Goal: Information Seeking & Learning: Learn about a topic

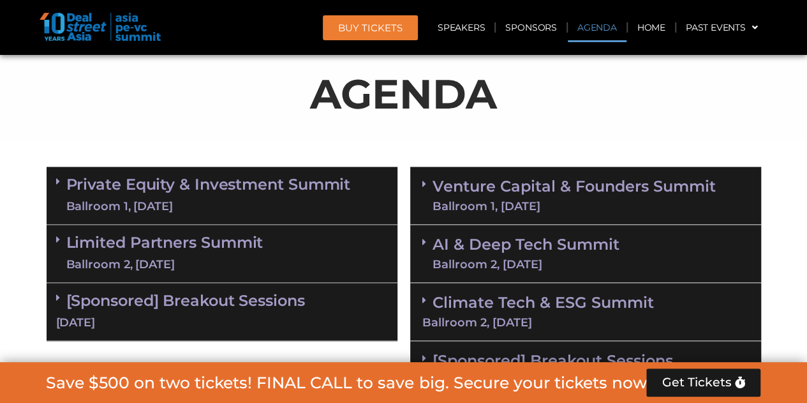
scroll to position [765, 0]
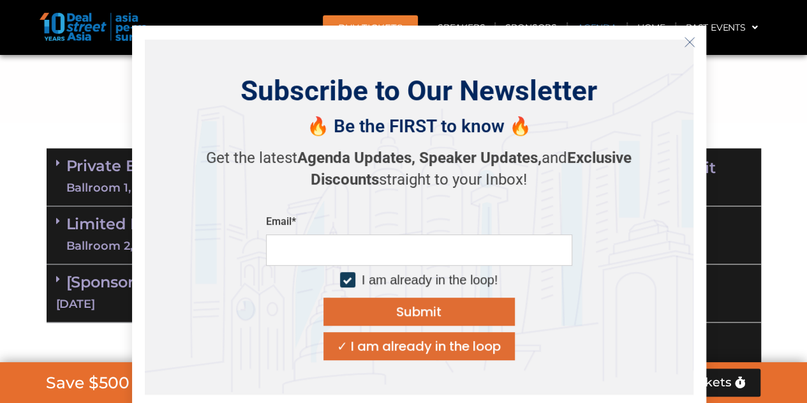
click at [9, 197] on section "Private Equity & Investment Summit Ballroom 1, [DATE] 8:00 am – 9:00 am | Regis…" at bounding box center [403, 264] width 807 height 245
click at [21, 196] on section "Private Equity & Investment Summit Ballroom 1, [DATE] 8:00 am – 9:00 am | Regis…" at bounding box center [403, 264] width 807 height 245
click at [695, 40] on button "Close" at bounding box center [689, 42] width 20 height 20
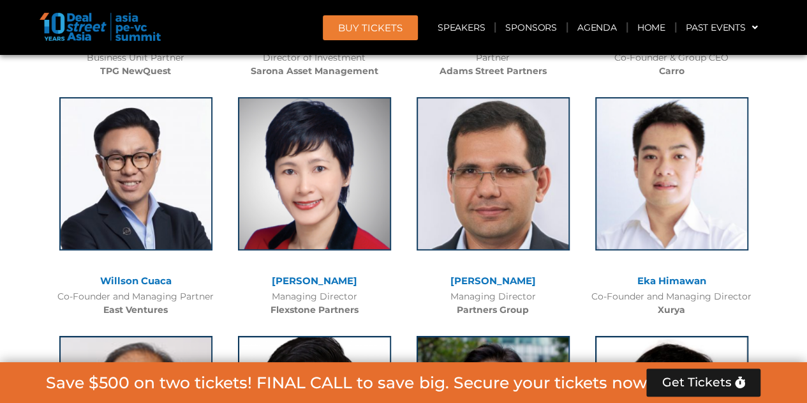
scroll to position [2807, 0]
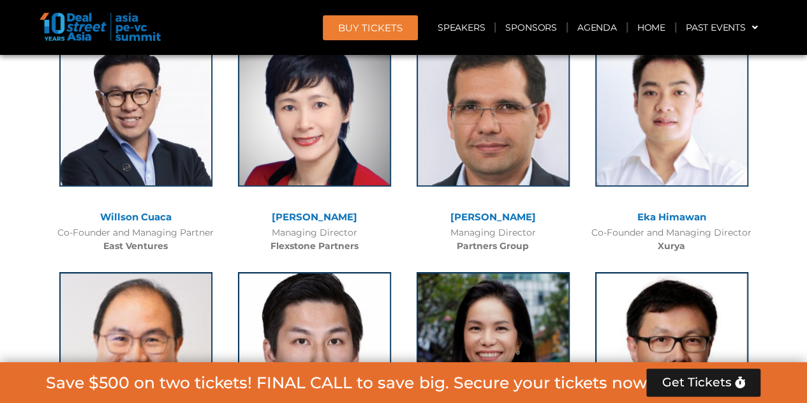
click at [670, 218] on link "Eka Himawan" at bounding box center [671, 217] width 69 height 12
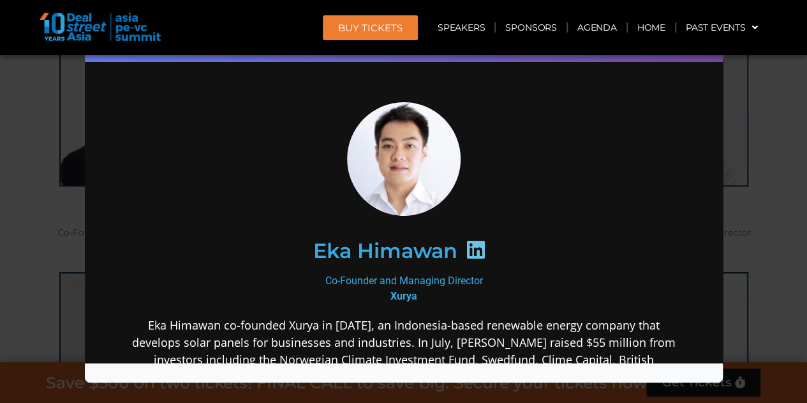
scroll to position [128, 0]
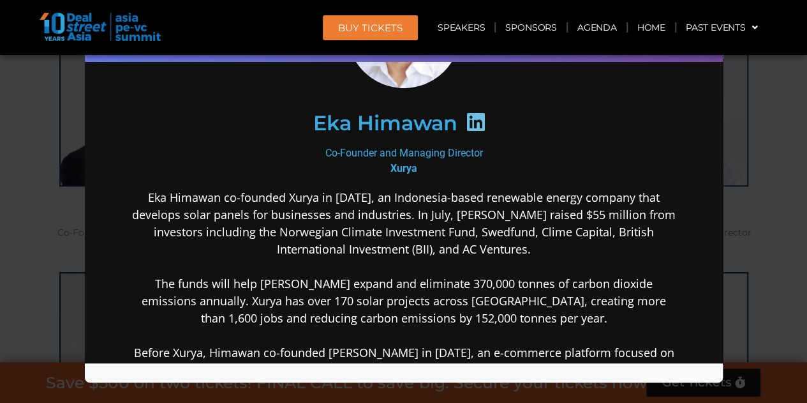
click at [746, 85] on div "Speaker Profile ×" at bounding box center [403, 201] width 807 height 403
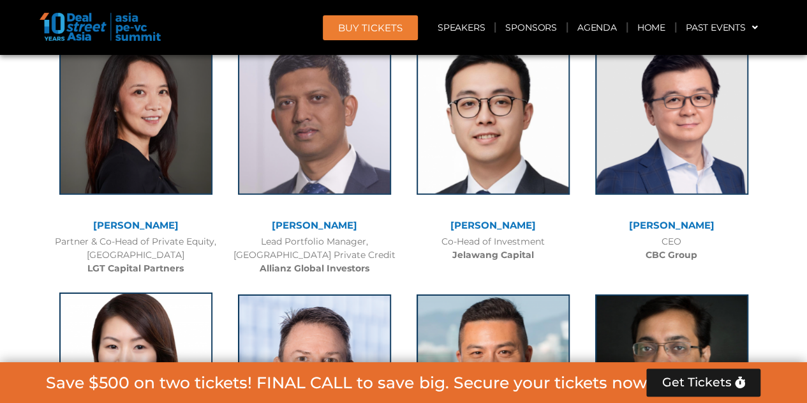
scroll to position [2169, 0]
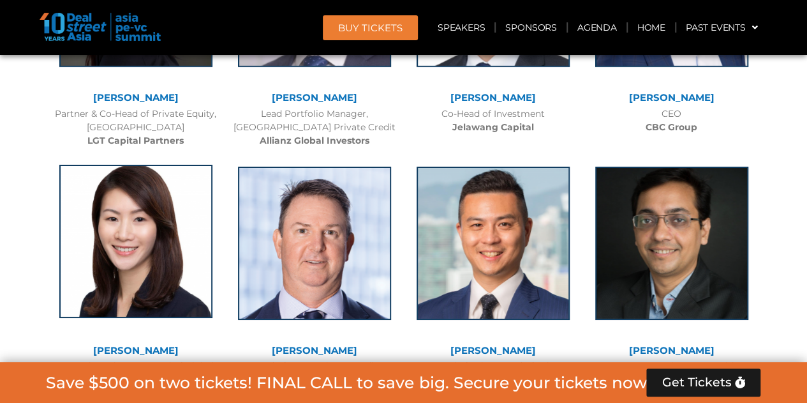
click at [119, 260] on img at bounding box center [135, 241] width 153 height 153
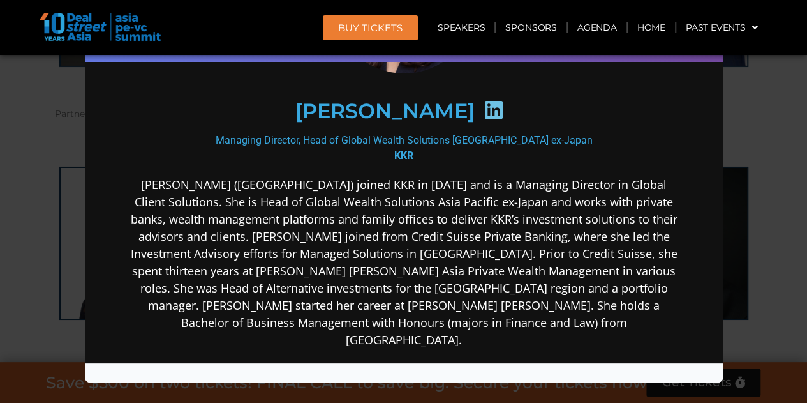
scroll to position [191, 0]
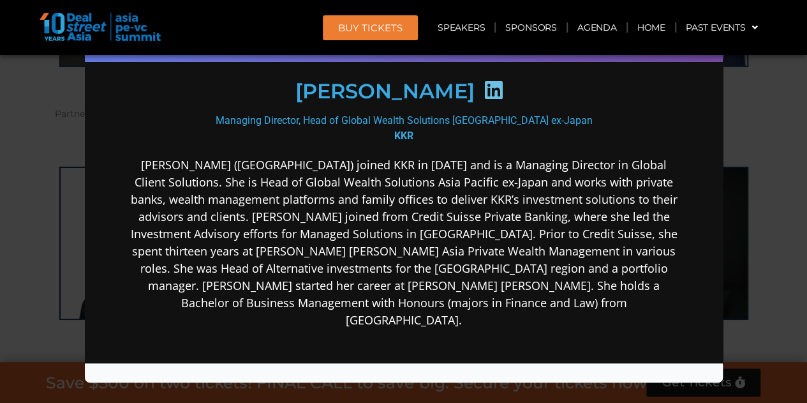
click at [38, 225] on div "Speaker Profile ×" at bounding box center [403, 201] width 807 height 403
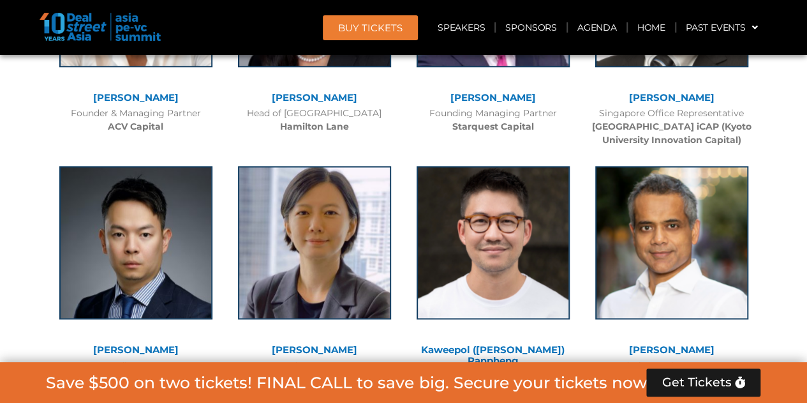
scroll to position [5486, 0]
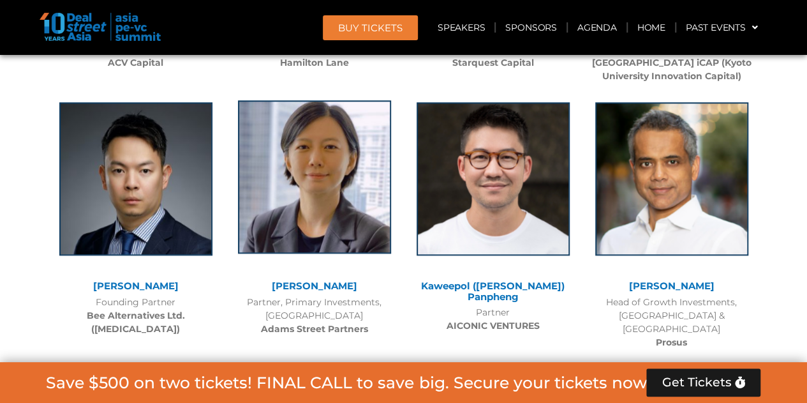
click at [327, 198] on img at bounding box center [314, 176] width 153 height 153
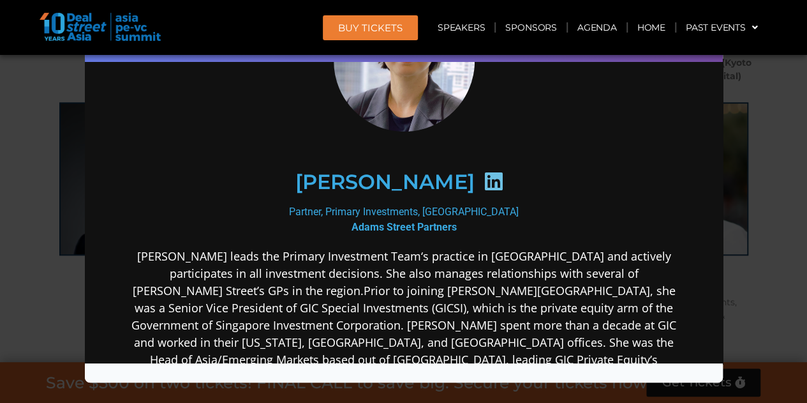
scroll to position [191, 0]
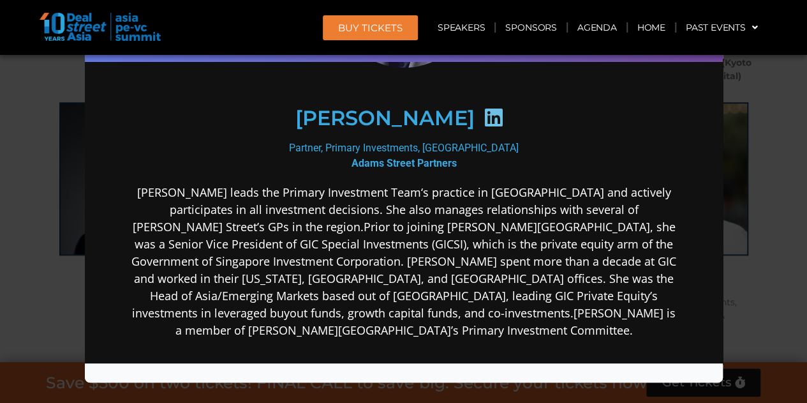
click at [37, 190] on div "Speaker Profile ×" at bounding box center [403, 201] width 807 height 403
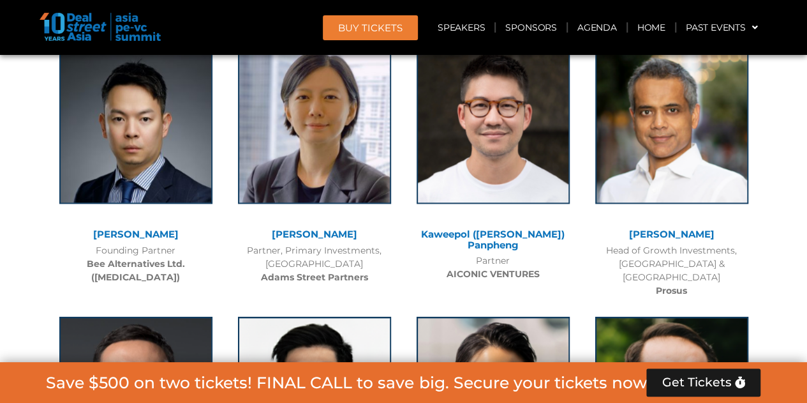
scroll to position [5550, 0]
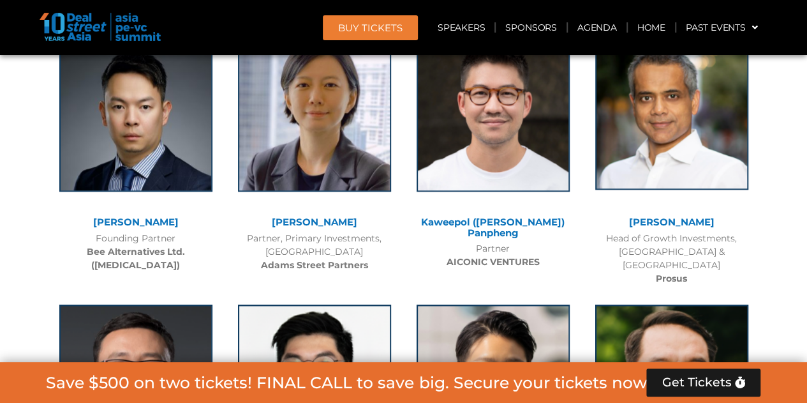
click at [658, 149] on img at bounding box center [671, 112] width 153 height 153
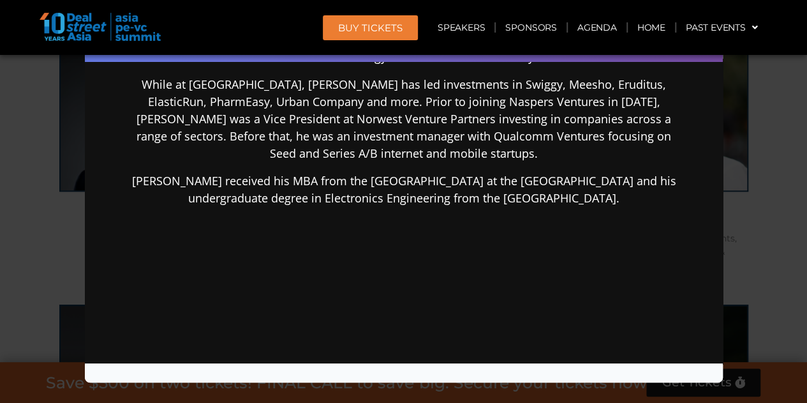
scroll to position [319, 0]
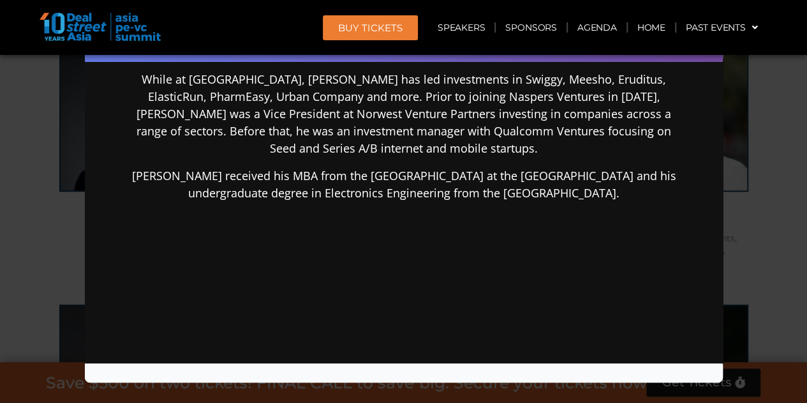
click at [777, 117] on div "Speaker Profile ×" at bounding box center [403, 201] width 807 height 403
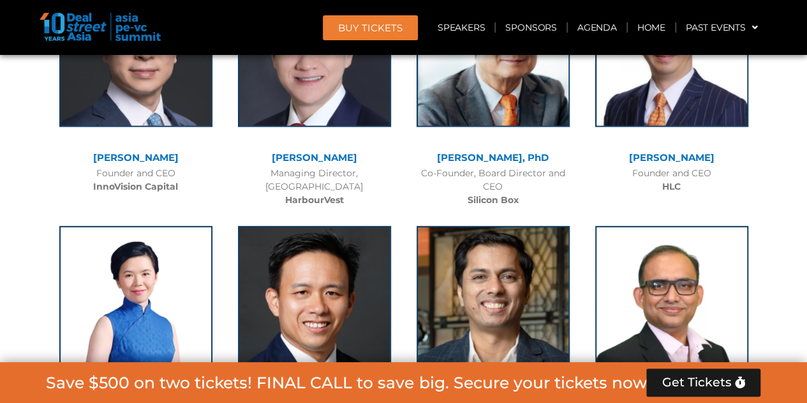
scroll to position [6698, 0]
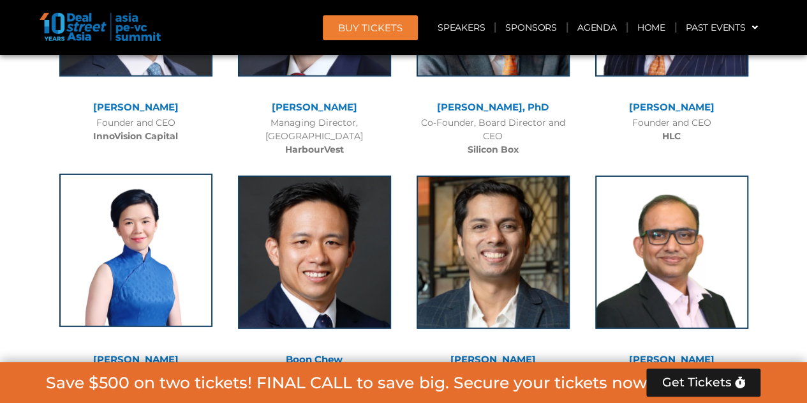
click at [115, 211] on img at bounding box center [135, 250] width 153 height 153
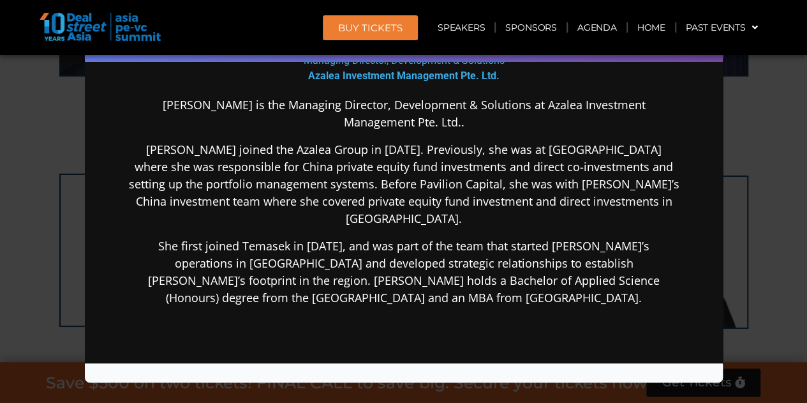
scroll to position [255, 0]
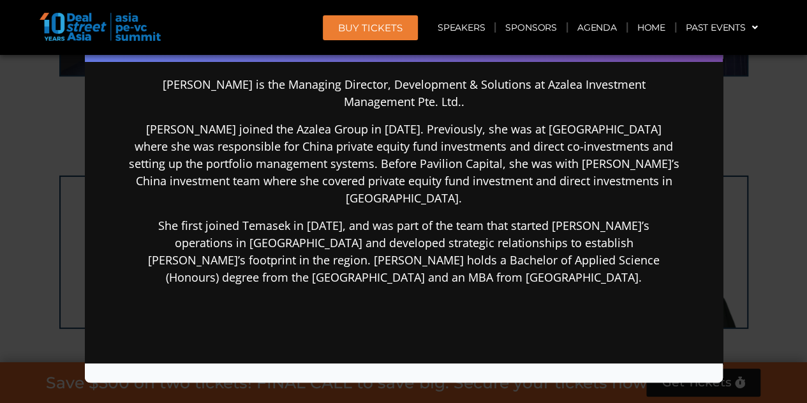
click at [33, 223] on div "Speaker Profile ×" at bounding box center [403, 201] width 807 height 403
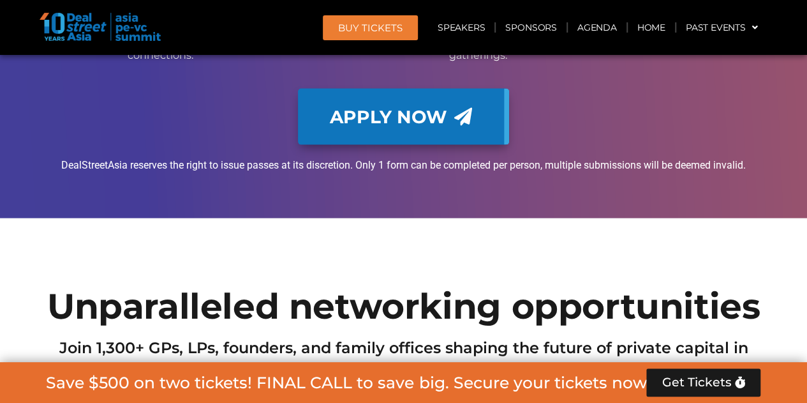
scroll to position [11100, 0]
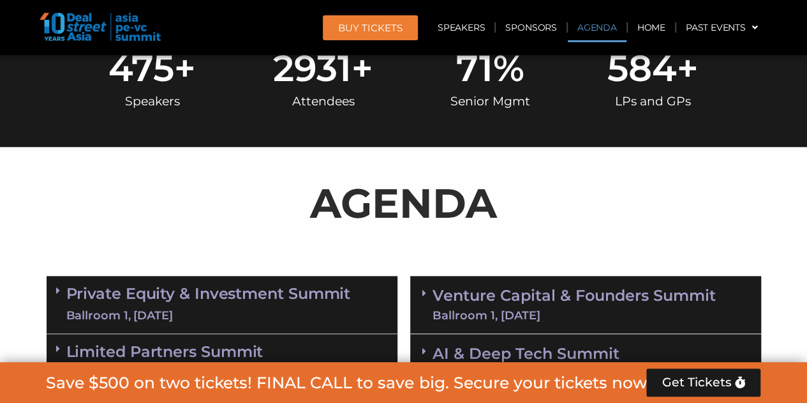
scroll to position [1021, 0]
